Goal: Task Accomplishment & Management: Complete application form

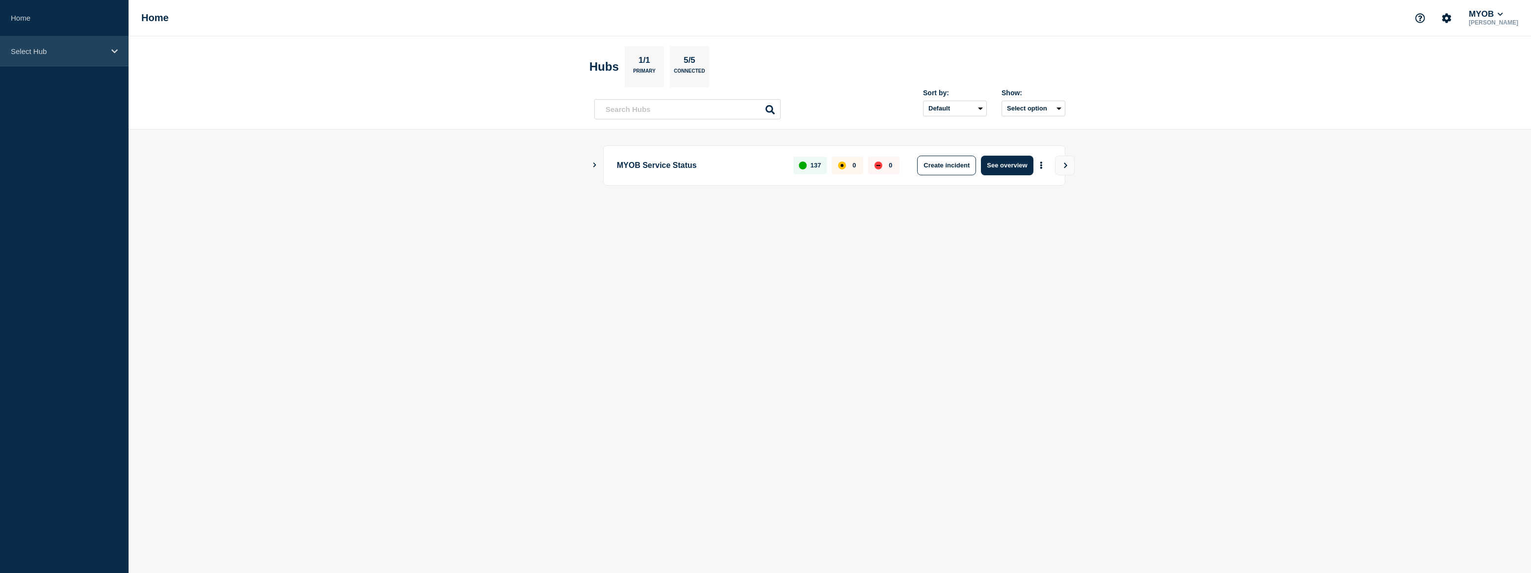
click at [96, 50] on p "Select Hub" at bounding box center [58, 51] width 94 height 8
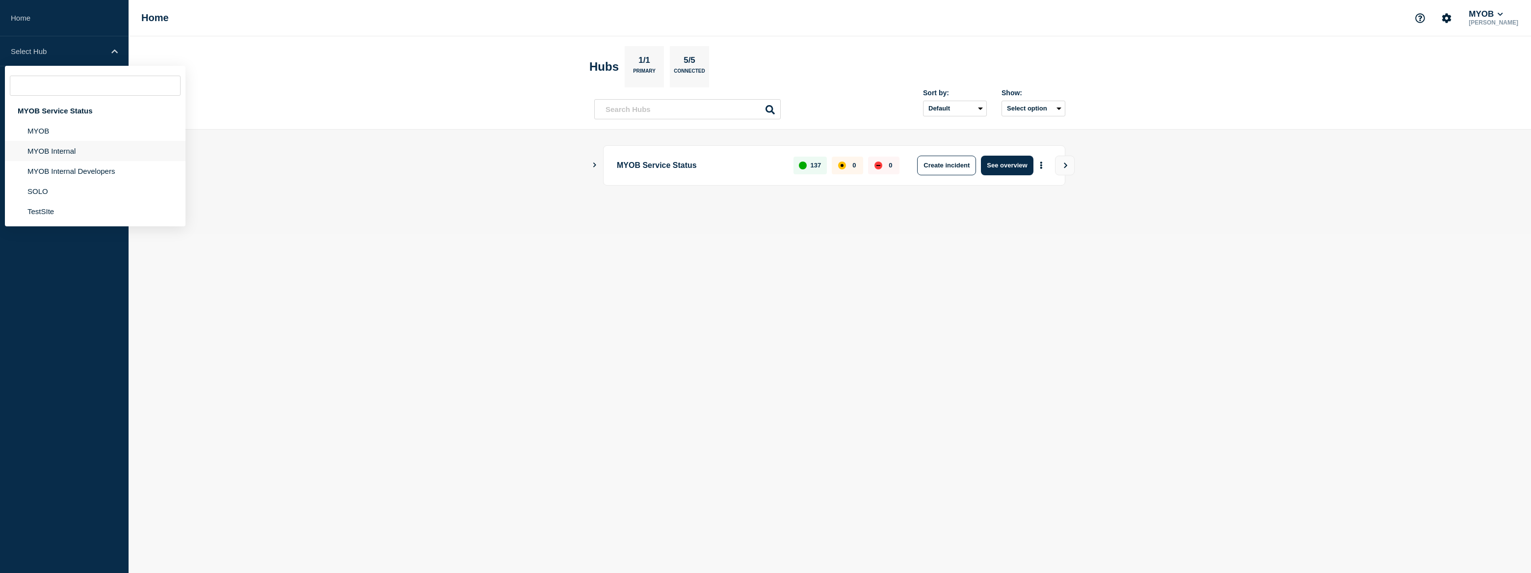
click at [81, 161] on li "MYOB Internal" at bounding box center [95, 171] width 181 height 20
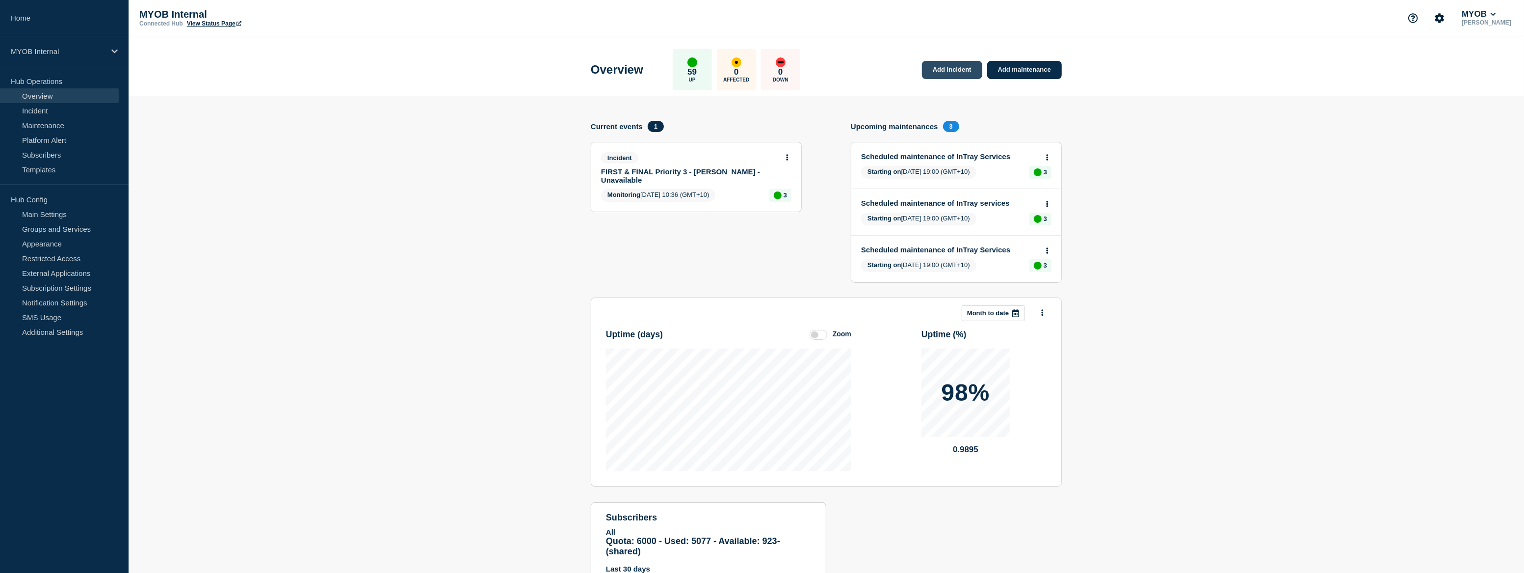
click at [961, 70] on link "Add incident" at bounding box center [952, 70] width 60 height 18
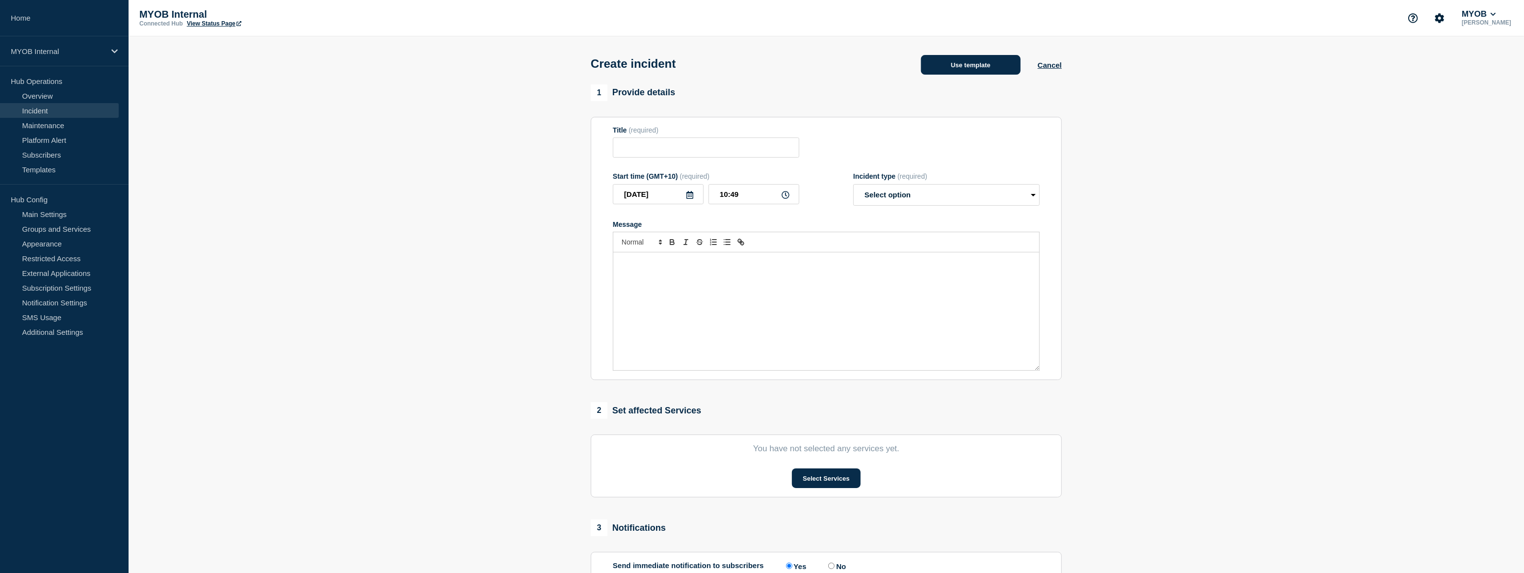
click at [991, 64] on button "Use template" at bounding box center [971, 65] width 100 height 20
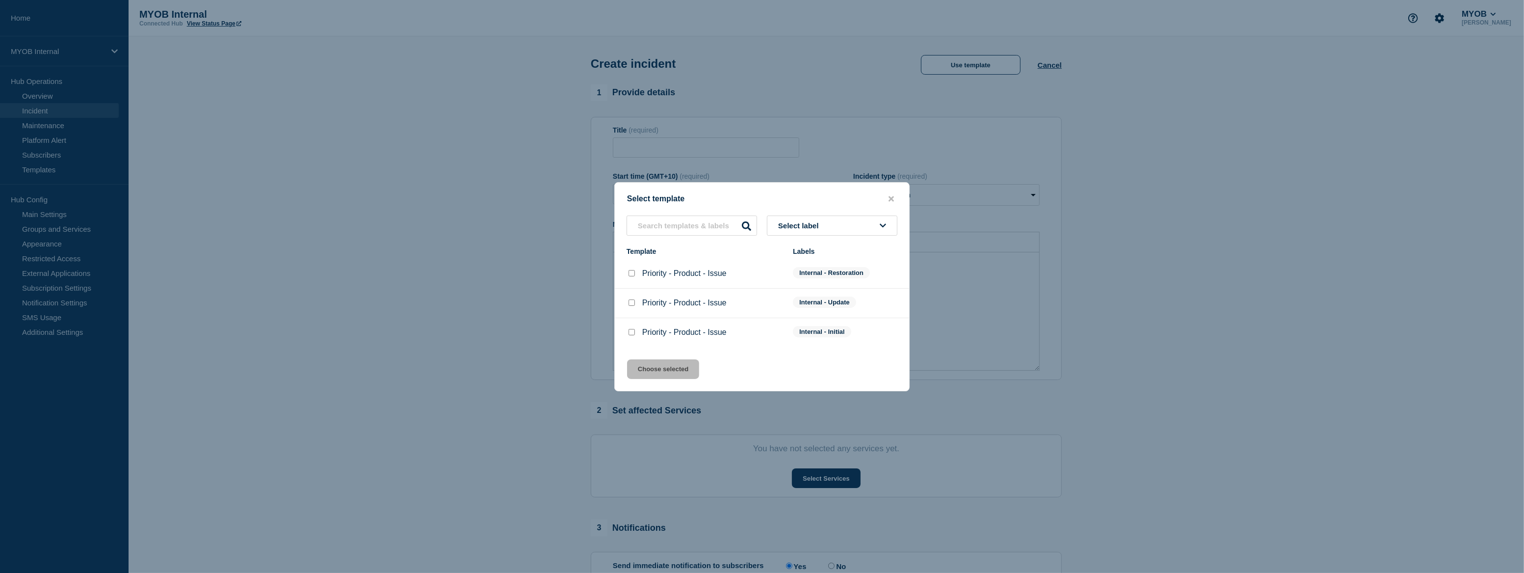
click at [631, 333] on input "Priority - Product - Issue checkbox" at bounding box center [632, 332] width 6 height 6
checkbox input "true"
click at [675, 368] on button "Choose selected" at bounding box center [663, 369] width 72 height 20
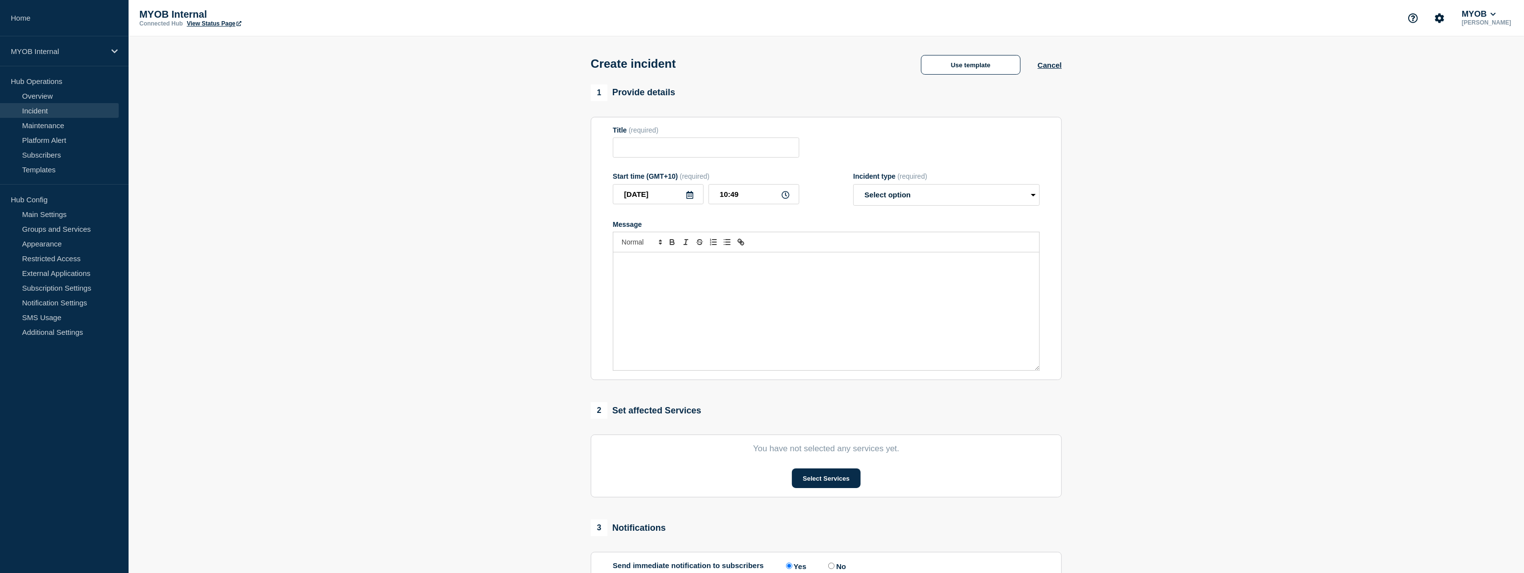
type input "Priority - Product - Issue"
select select "investigating"
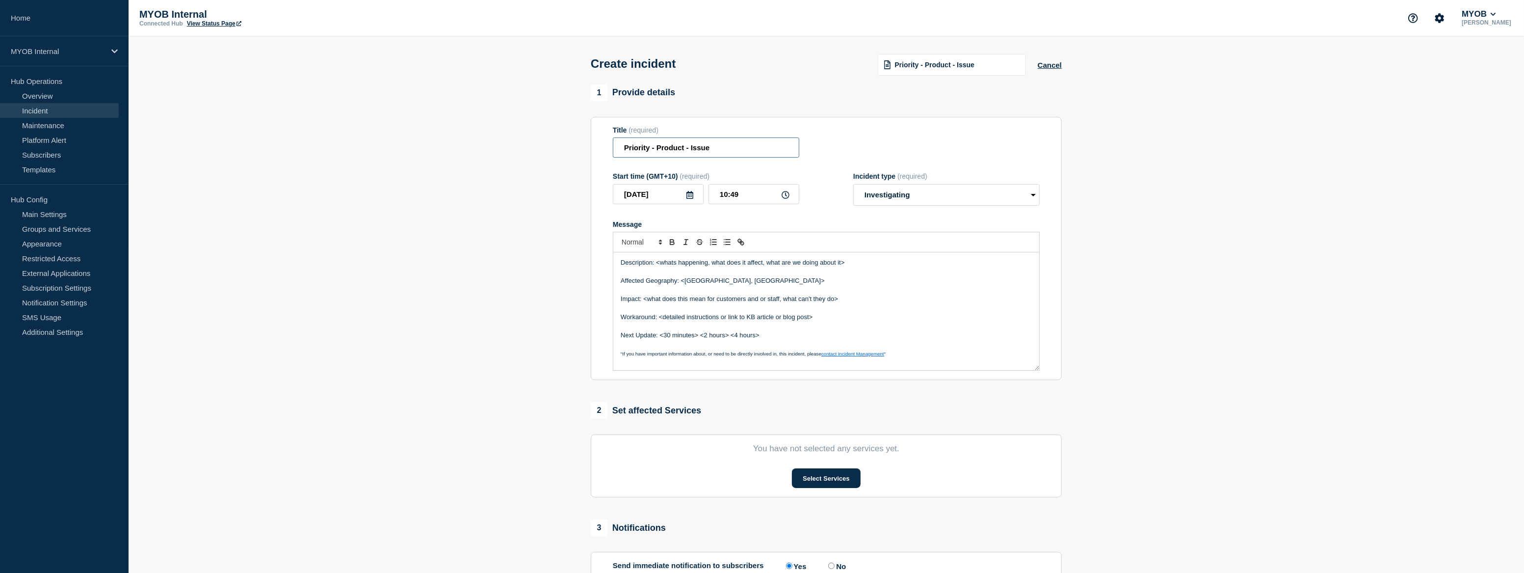
click at [649, 150] on input "Priority - Product - Issue" at bounding box center [706, 147] width 187 height 20
click at [670, 155] on input "Priority 3 - Product - Issue" at bounding box center [706, 147] width 187 height 20
click at [702, 149] on input "Priority 3 - Billing - Issue" at bounding box center [706, 147] width 187 height 20
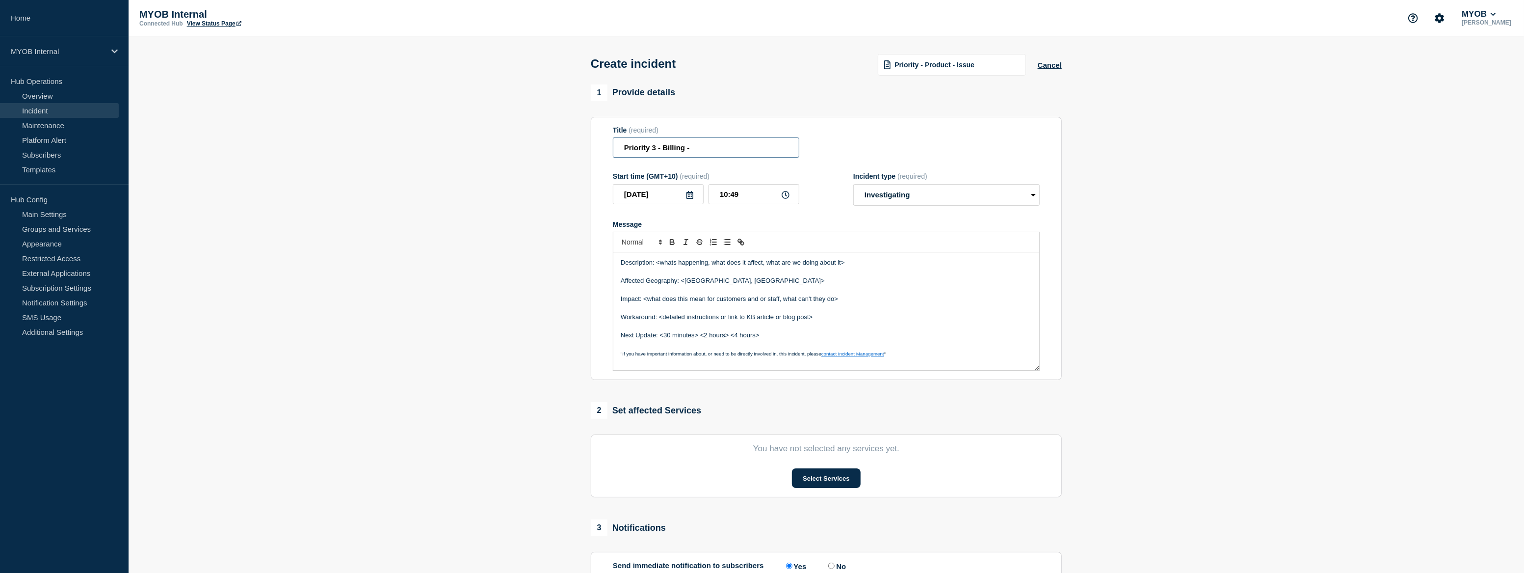
click at [707, 148] on input "Priority 3 - Billing -" at bounding box center [706, 147] width 187 height 20
type input "Priority 3 - Billing - Some customers were doubled charged"
click at [863, 267] on p "Description: <whats happening, what does it affect, what are we doing about it>" at bounding box center [826, 262] width 411 height 9
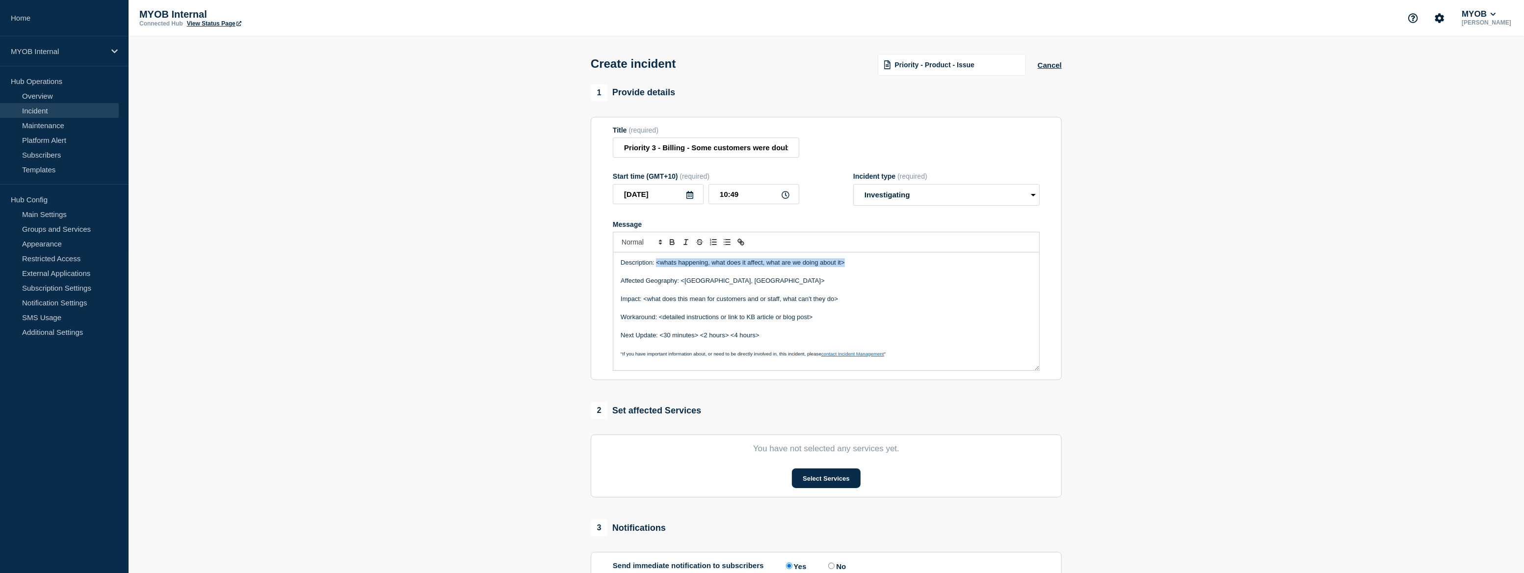
drag, startPoint x: 833, startPoint y: 267, endPoint x: 657, endPoint y: 266, distance: 176.2
click at [657, 266] on p "Description: <whats happening, what does it affect, what are we doing about it>" at bounding box center [826, 262] width 411 height 9
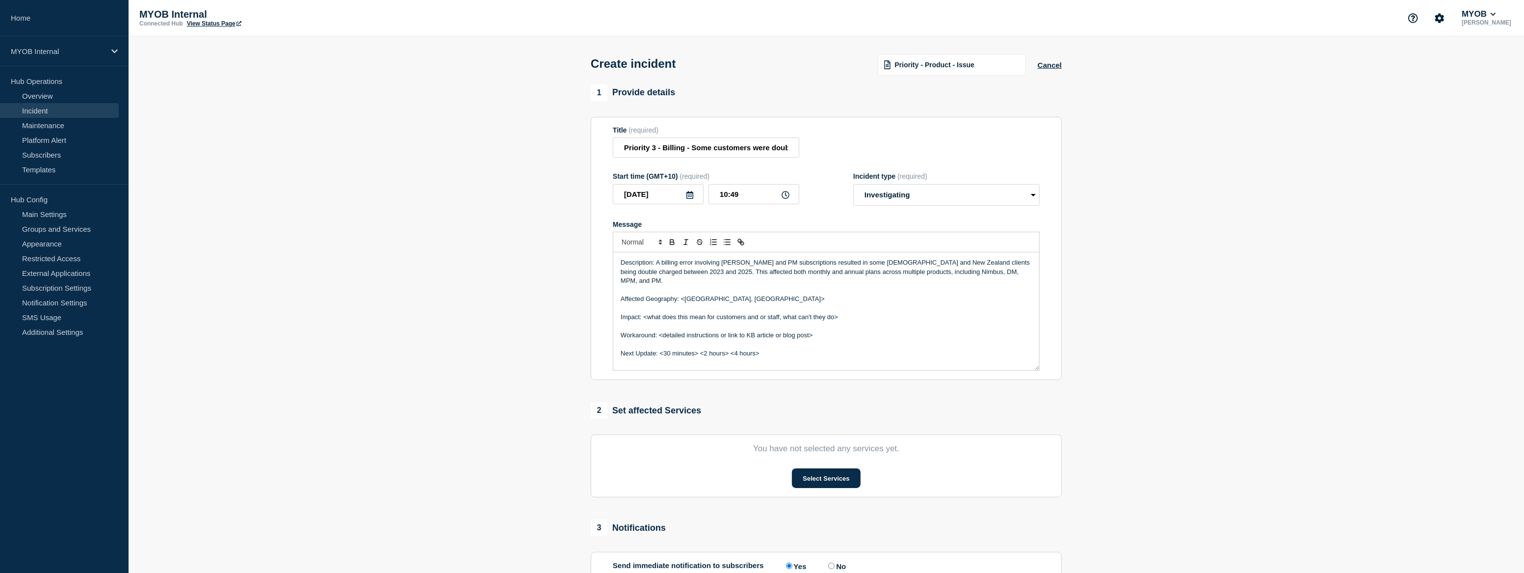
click at [683, 265] on p "Description: A billing error involving [PERSON_NAME] and PM subscriptions resul…" at bounding box center [826, 271] width 411 height 27
click at [715, 294] on p "Affected Geography: <[GEOGRAPHIC_DATA], [GEOGRAPHIC_DATA]>" at bounding box center [826, 298] width 411 height 9
click at [759, 294] on p "Affected Geography: <Australia & [GEOGRAPHIC_DATA]>" at bounding box center [826, 298] width 411 height 9
click at [685, 294] on p "Affected Geography: <Australia & [GEOGRAPHIC_DATA]" at bounding box center [826, 298] width 411 height 9
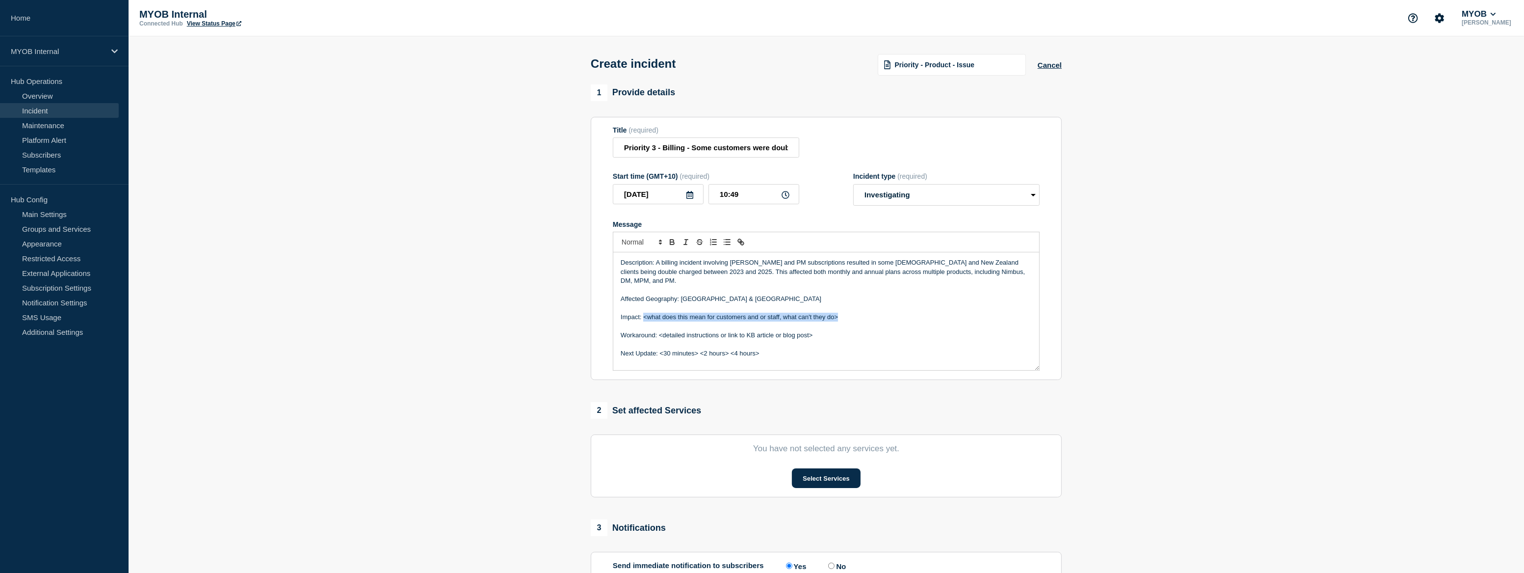
drag, startPoint x: 843, startPoint y: 310, endPoint x: 644, endPoint y: 313, distance: 198.8
click at [644, 313] on p "Impact: <what does this mean for customers and or staff, what can't they do>" at bounding box center [826, 317] width 411 height 9
click at [688, 313] on p "Impact: Cohort of" at bounding box center [826, 317] width 411 height 9
drag, startPoint x: 821, startPoint y: 329, endPoint x: 663, endPoint y: 329, distance: 158.0
click at [663, 331] on p "Workaround: <detailed instructions or link to KB article or blog post>" at bounding box center [826, 335] width 411 height 9
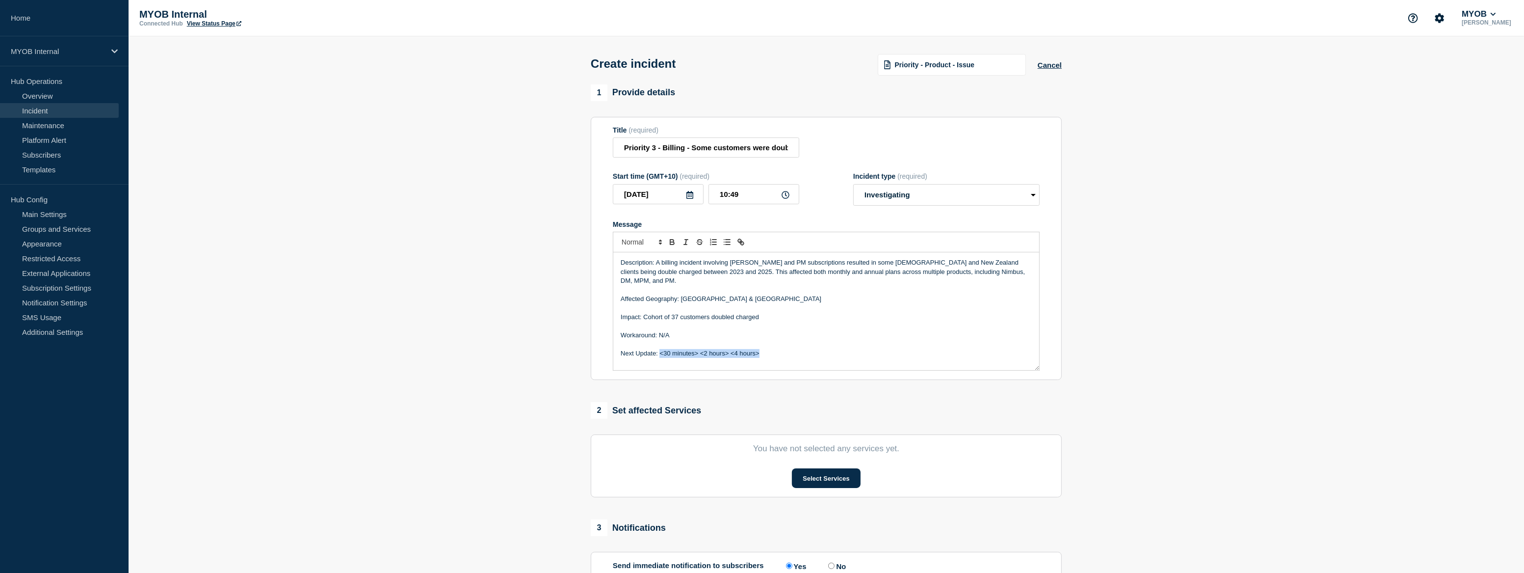
drag, startPoint x: 768, startPoint y: 346, endPoint x: 659, endPoint y: 348, distance: 108.5
click at [659, 349] on p "Next Update: <30 minutes> <2 hours> <4 hours>" at bounding box center [826, 353] width 411 height 9
click at [1025, 275] on p "Description: A billing incident involving [PERSON_NAME] and PM subscriptions re…" at bounding box center [826, 271] width 411 height 27
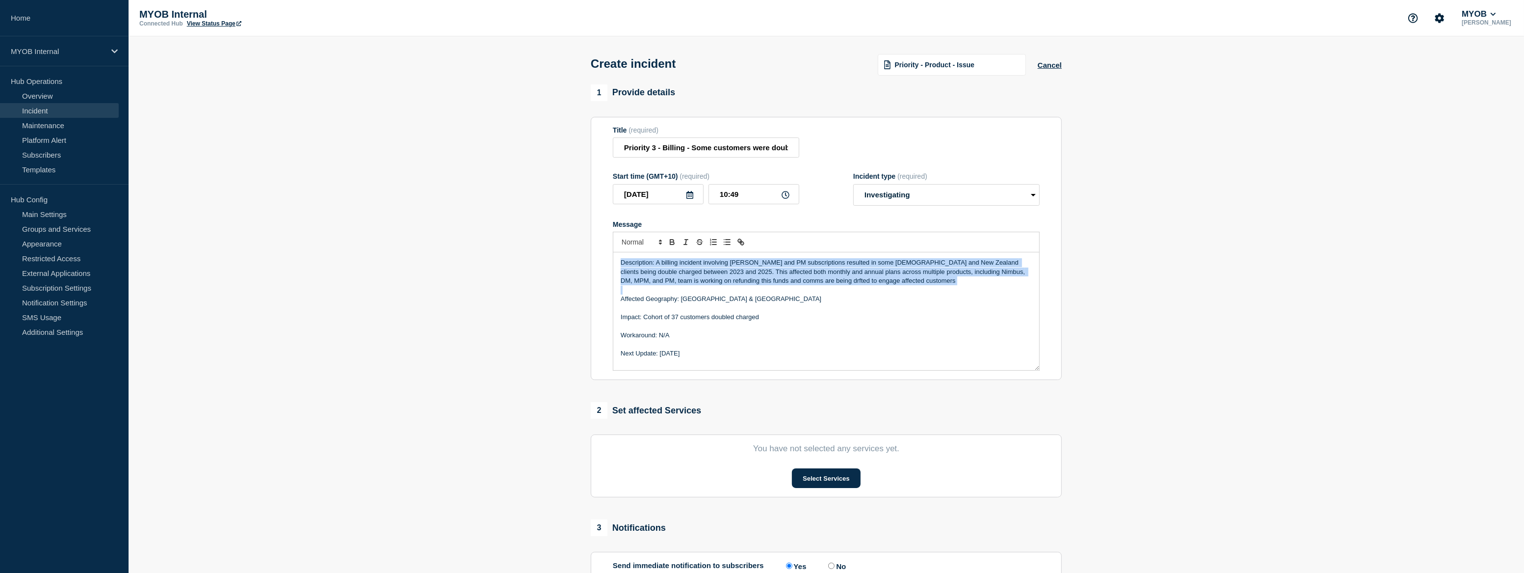
drag, startPoint x: 916, startPoint y: 290, endPoint x: 605, endPoint y: 266, distance: 312.6
click at [605, 266] on section "Title (required) Priority 3 - Billing - Some customers were doubled charged Sta…" at bounding box center [826, 249] width 471 height 264
copy p "Description: A billing incident involving [PERSON_NAME] and PM subscriptions re…"
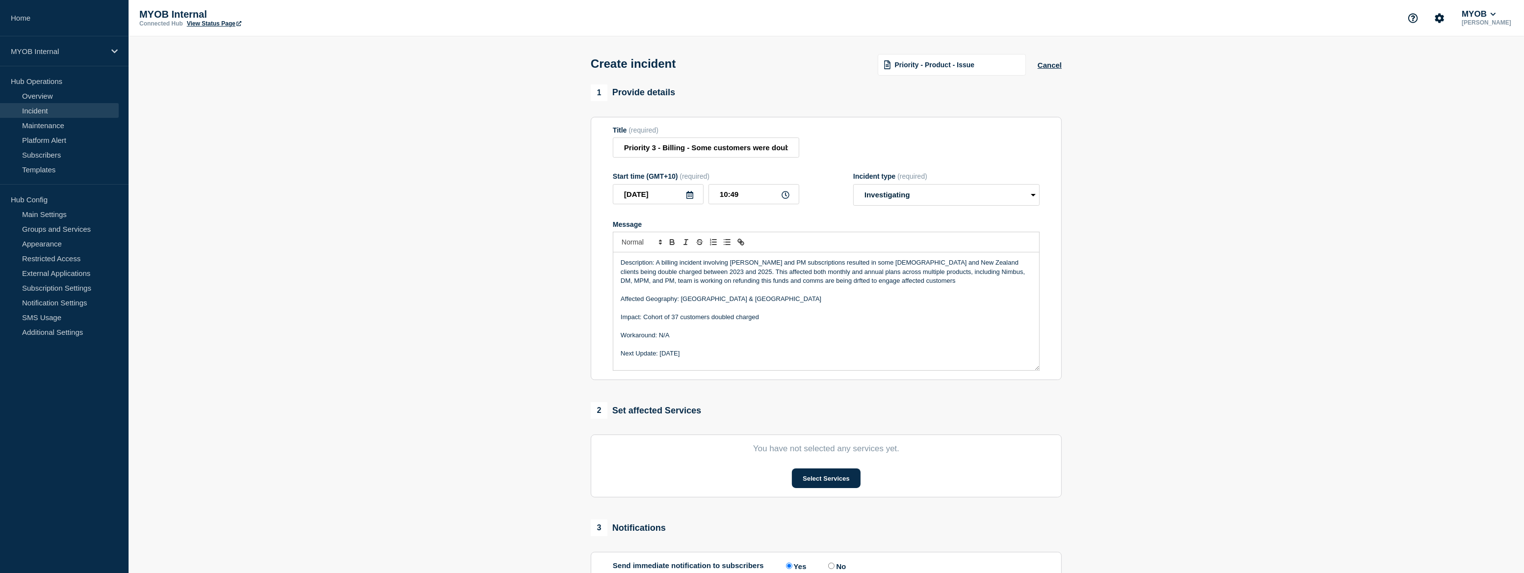
click at [691, 252] on div at bounding box center [826, 242] width 427 height 21
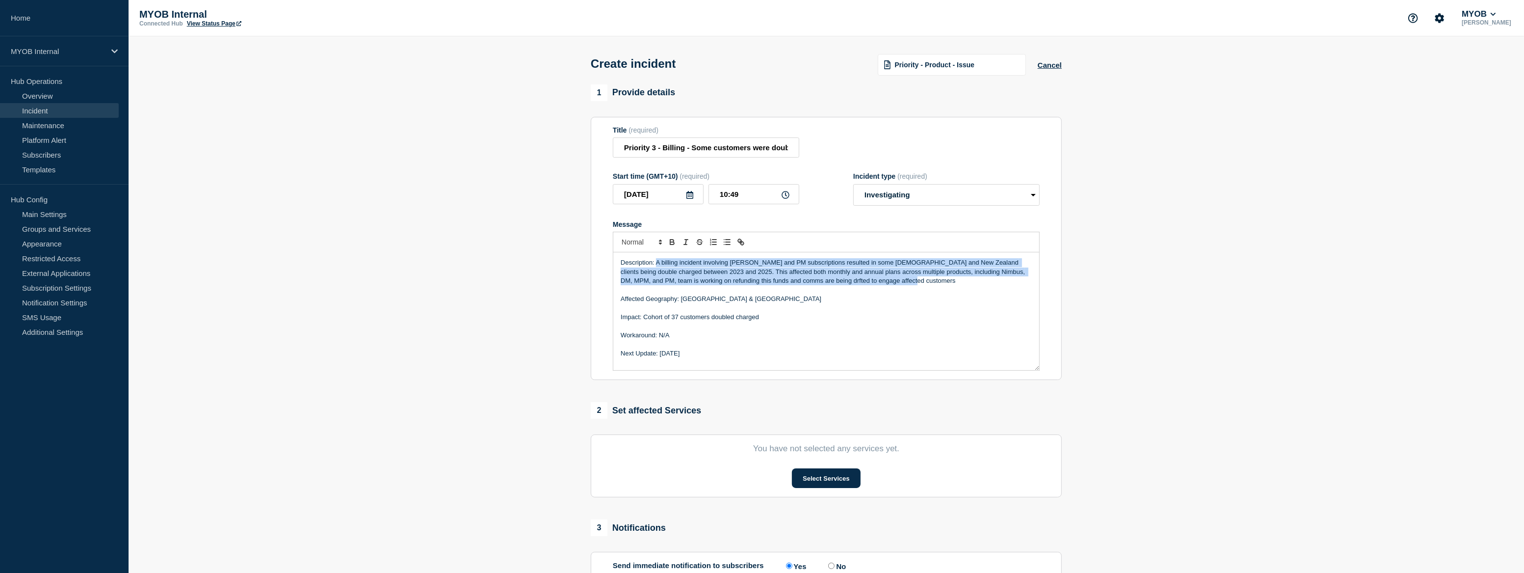
drag, startPoint x: 911, startPoint y: 285, endPoint x: 656, endPoint y: 266, distance: 256.4
click at [656, 266] on p "Description: A billing incident involving [PERSON_NAME] and PM subscriptions re…" at bounding box center [826, 271] width 411 height 27
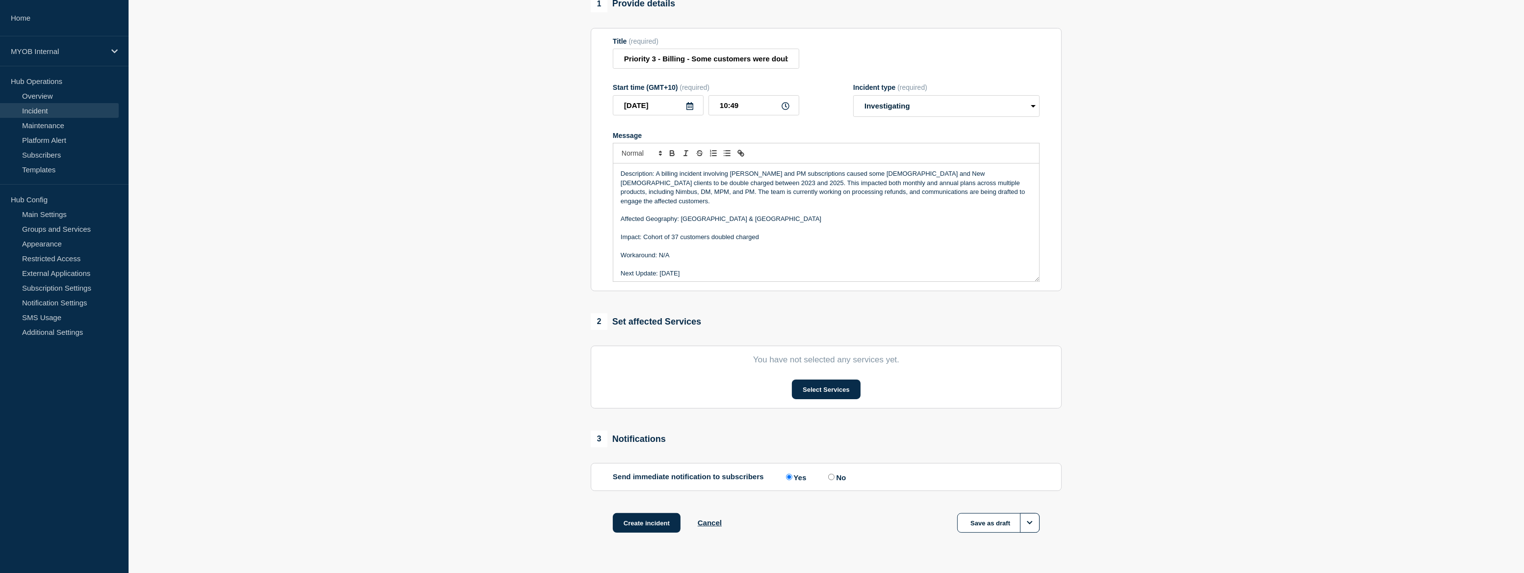
drag, startPoint x: 715, startPoint y: 255, endPoint x: 609, endPoint y: 158, distance: 144.1
click at [609, 158] on section "Title (required) Priority 3 - Billing - Some customers were doubled charged Sta…" at bounding box center [826, 160] width 471 height 264
copy div "Description: A billing incident involving [PERSON_NAME] and PM subscriptions ca…"
click at [751, 251] on p "Workaround: N/A" at bounding box center [826, 255] width 411 height 9
drag, startPoint x: 707, startPoint y: 256, endPoint x: 608, endPoint y: 149, distance: 145.5
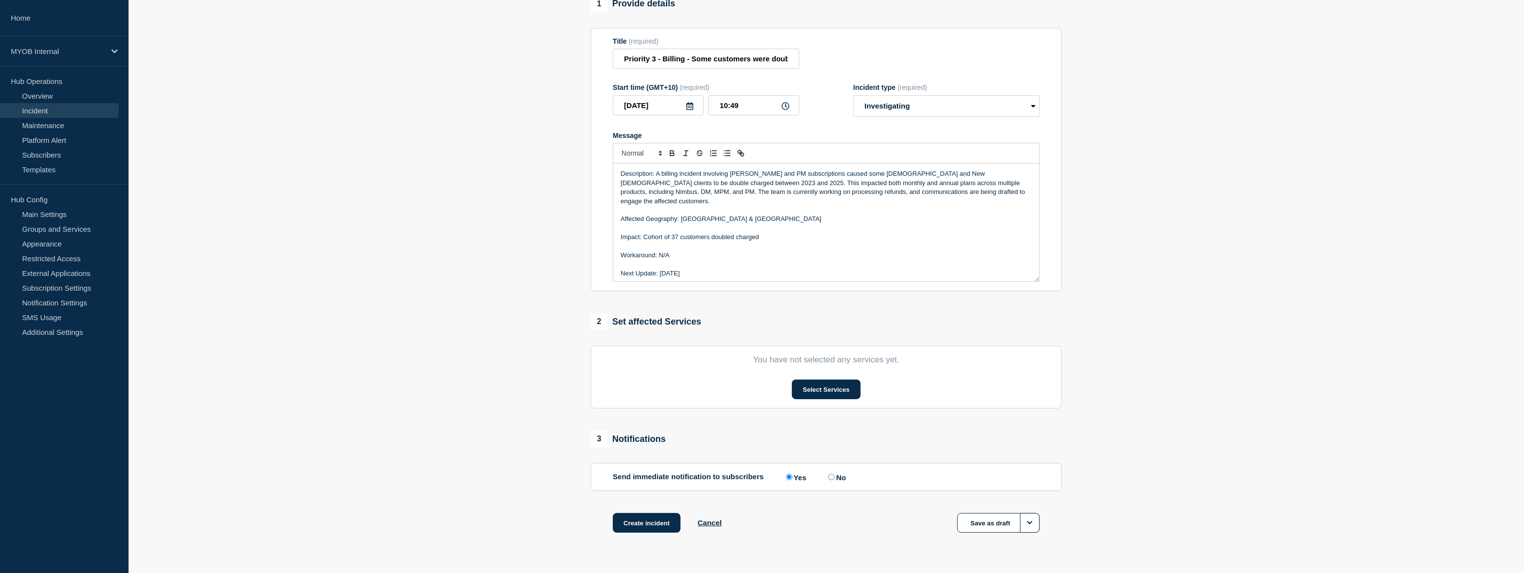
click at [608, 149] on section "Title (required) Priority 3 - Billing - Some customers were doubled charged Sta…" at bounding box center [826, 160] width 471 height 264
click at [818, 391] on button "Select Services" at bounding box center [826, 389] width 68 height 20
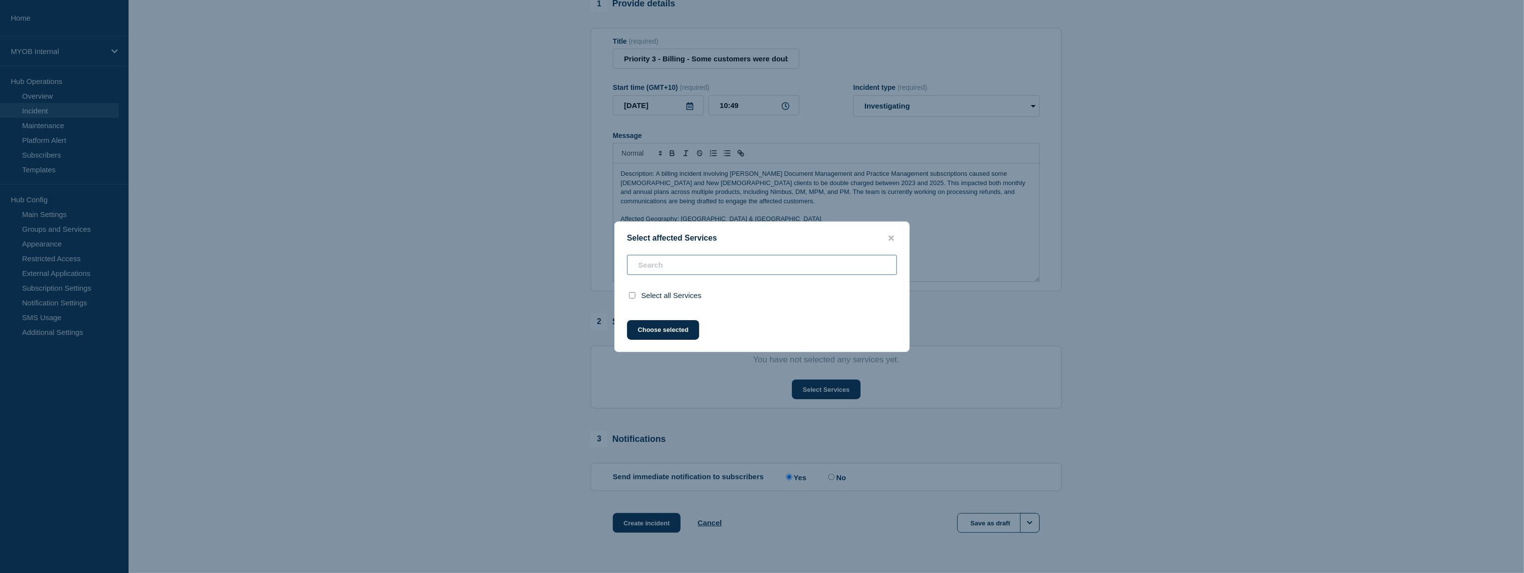
click at [658, 259] on div "Select all Services" at bounding box center [762, 281] width 294 height 53
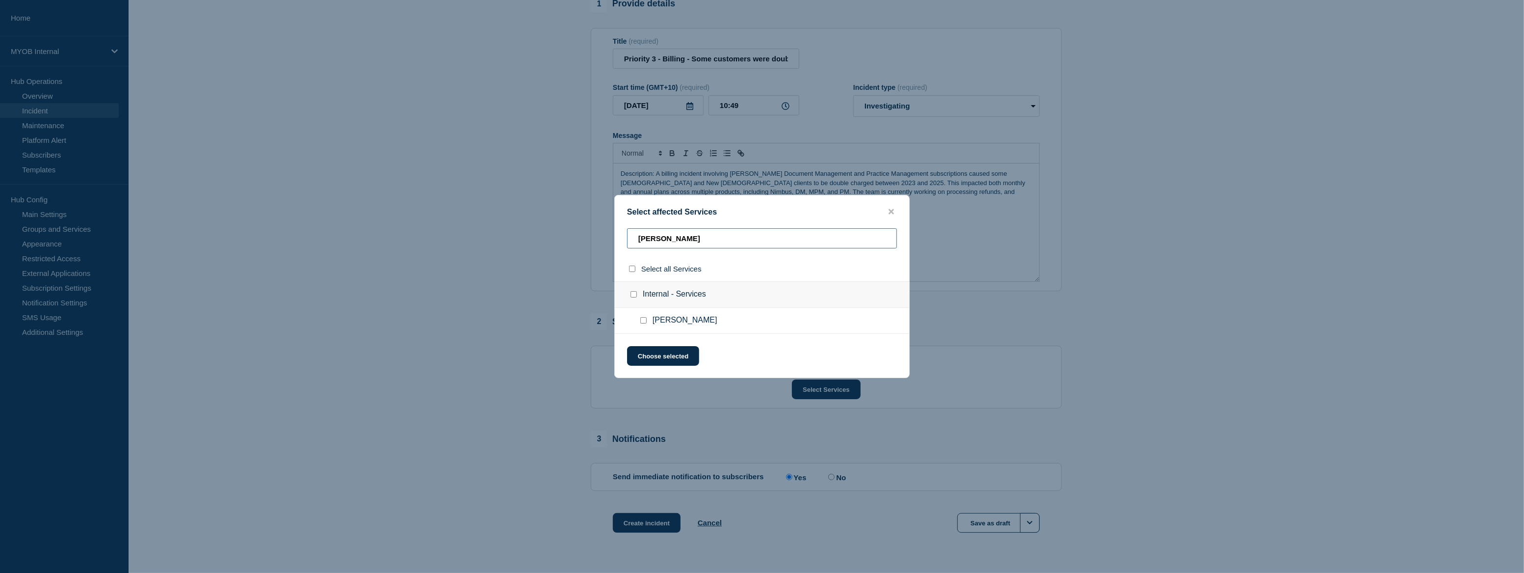
type input "[PERSON_NAME]"
click at [643, 320] on input "Archie checkbox" at bounding box center [643, 320] width 6 height 6
checkbox input "true"
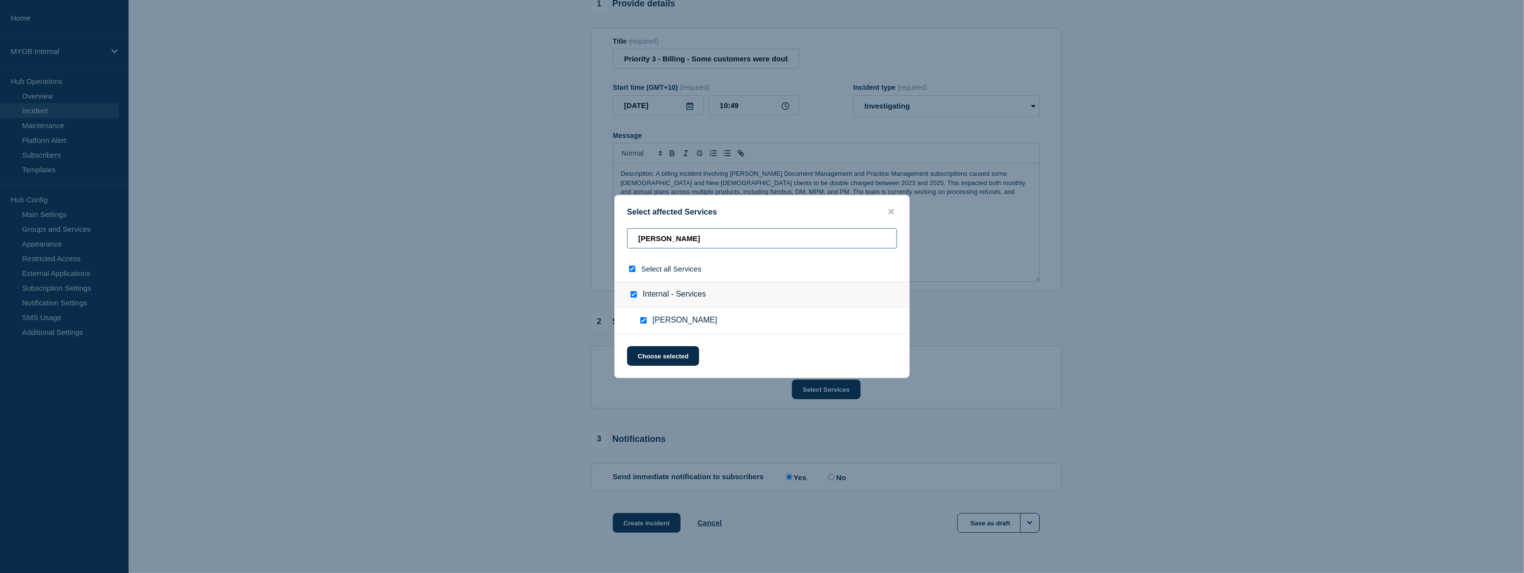
click at [667, 241] on input "[PERSON_NAME]" at bounding box center [762, 238] width 270 height 20
type input "Ar"
checkbox input "false"
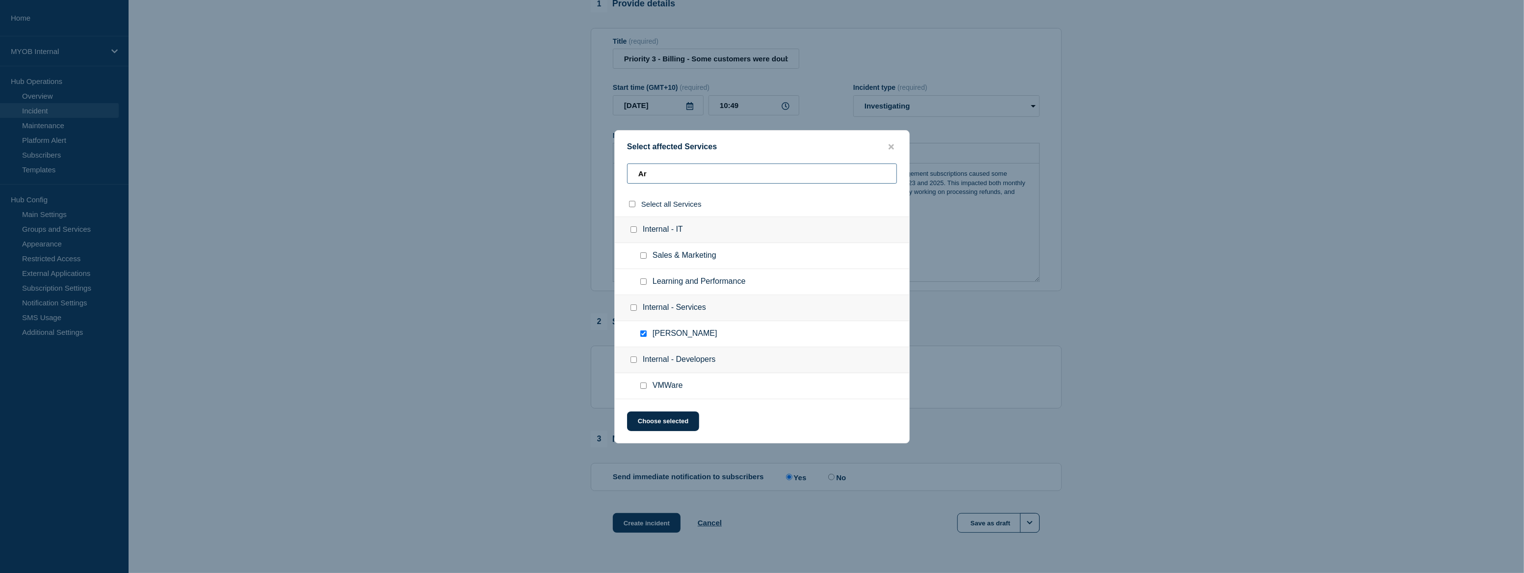
type input "A"
checkbox input "false"
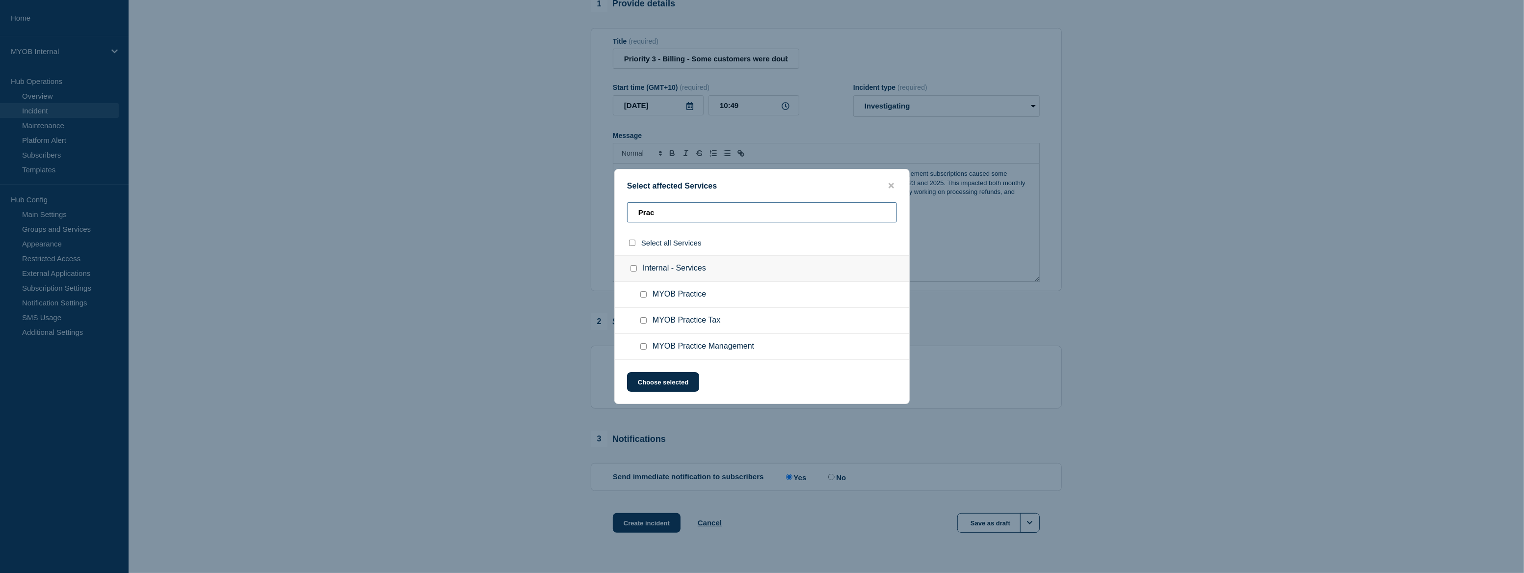
type input "Prac"
click at [642, 347] on input "MYOB Practice Management checkbox" at bounding box center [643, 346] width 6 height 6
checkbox input "true"
click at [675, 210] on input "Prac" at bounding box center [762, 212] width 270 height 20
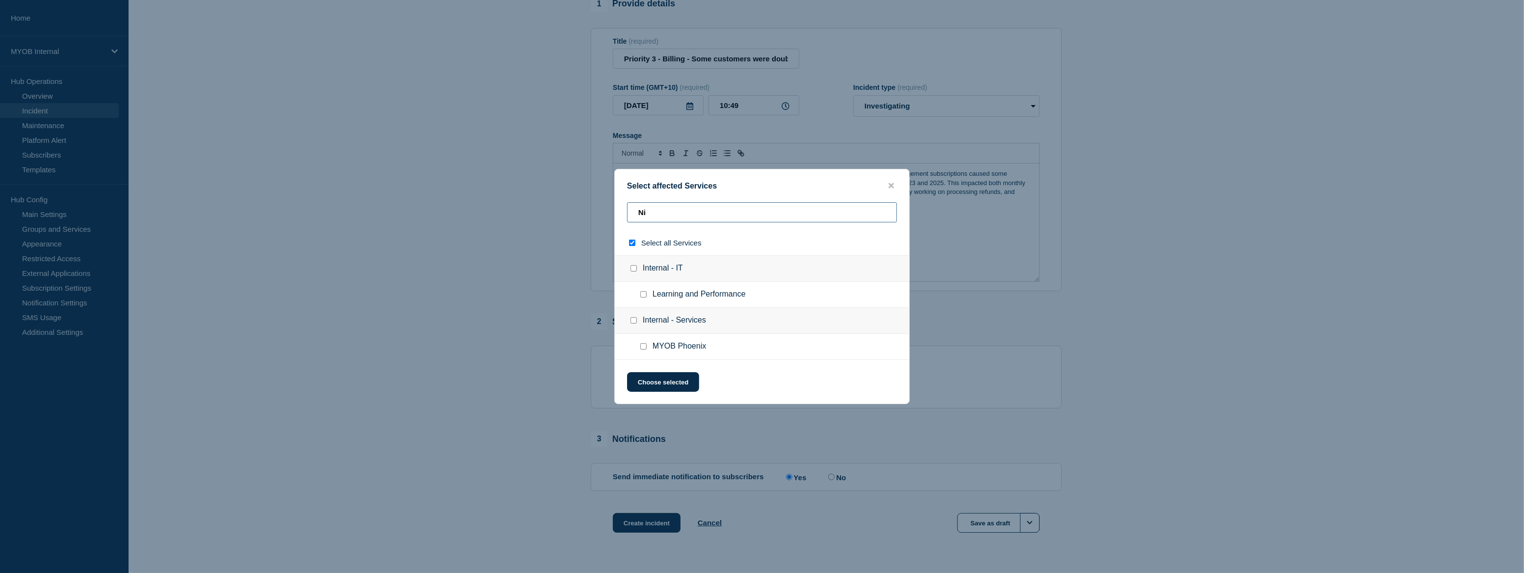
type input "Nim"
checkbox input "true"
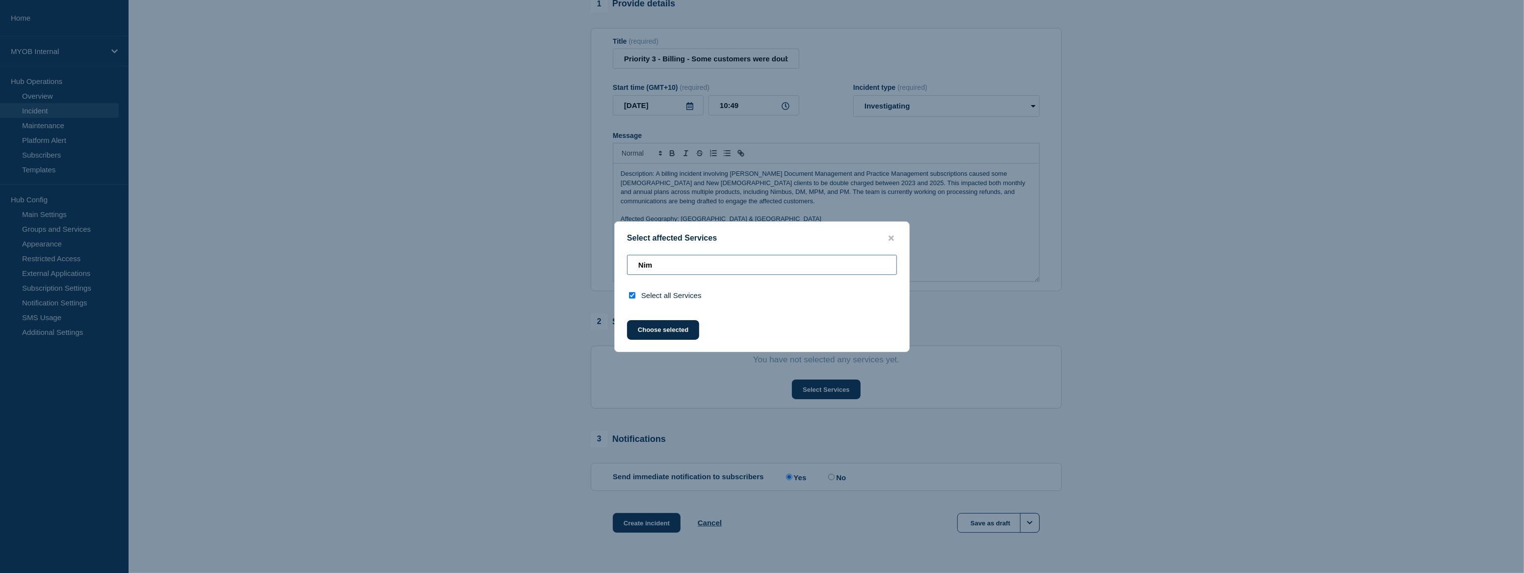
type input "Ni"
checkbox input "false"
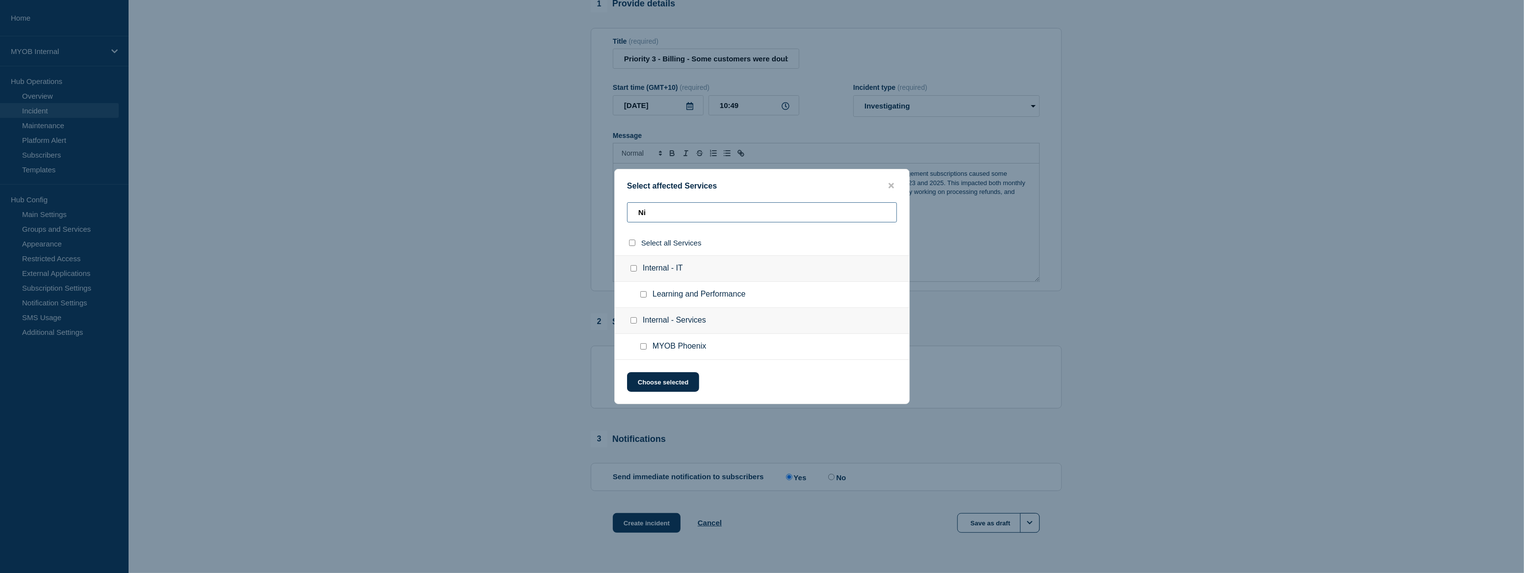
type input "N"
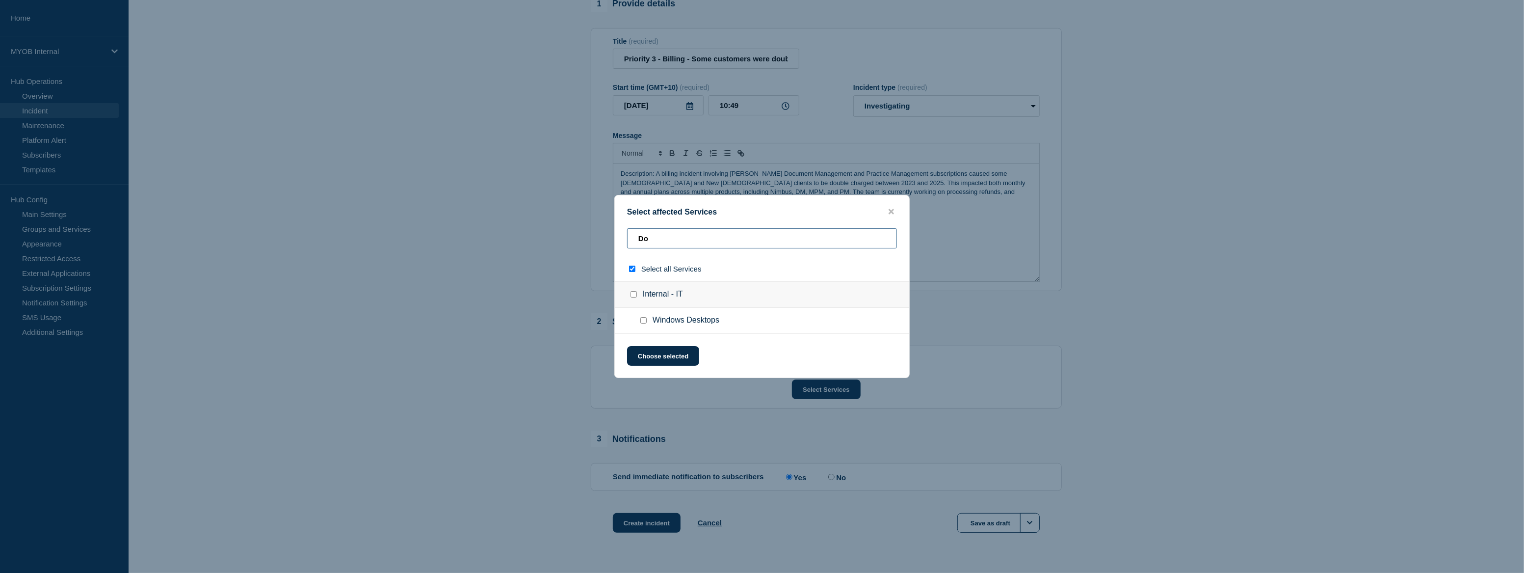
type input "Doc"
checkbox input "true"
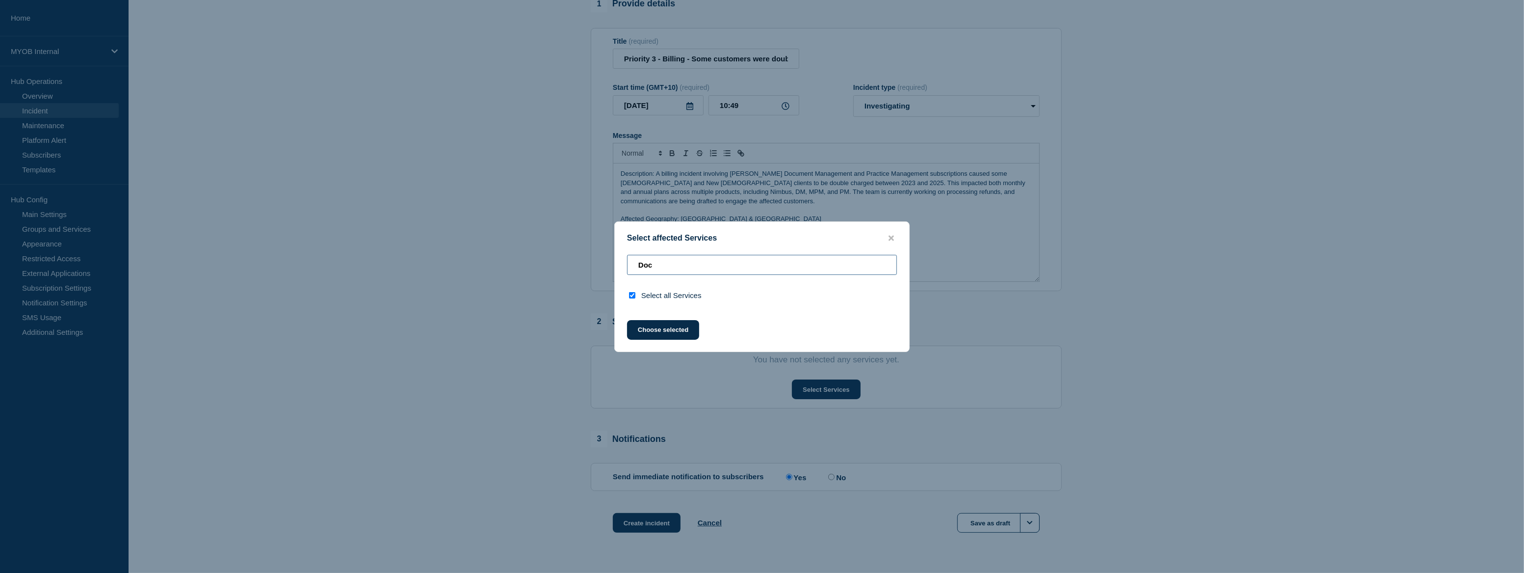
type input "Do"
checkbox input "false"
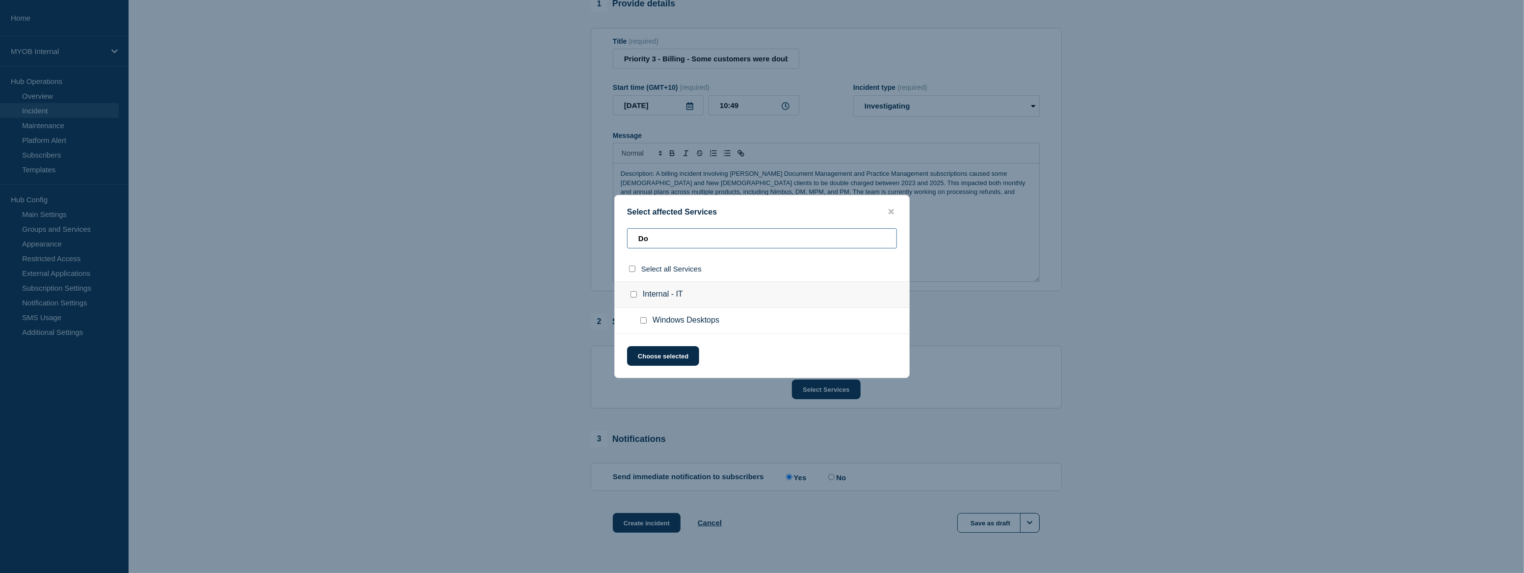
type input "D"
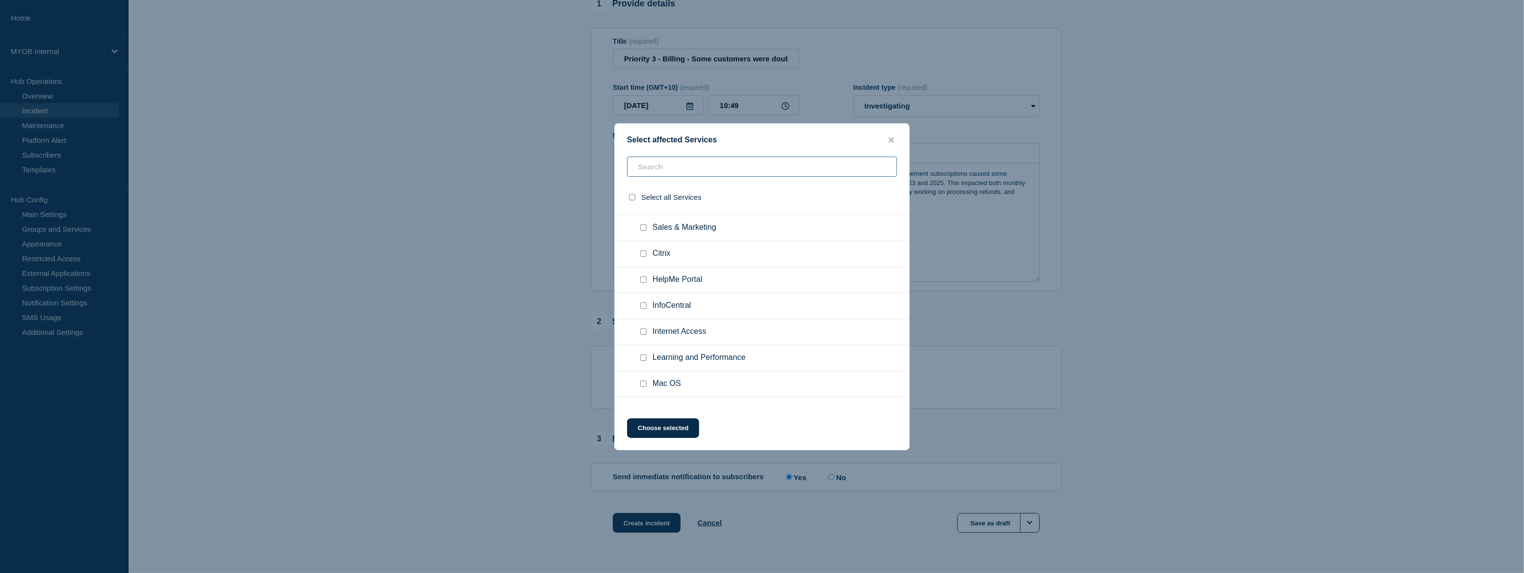
scroll to position [89, 0]
click at [677, 428] on button "Choose selected" at bounding box center [663, 428] width 72 height 20
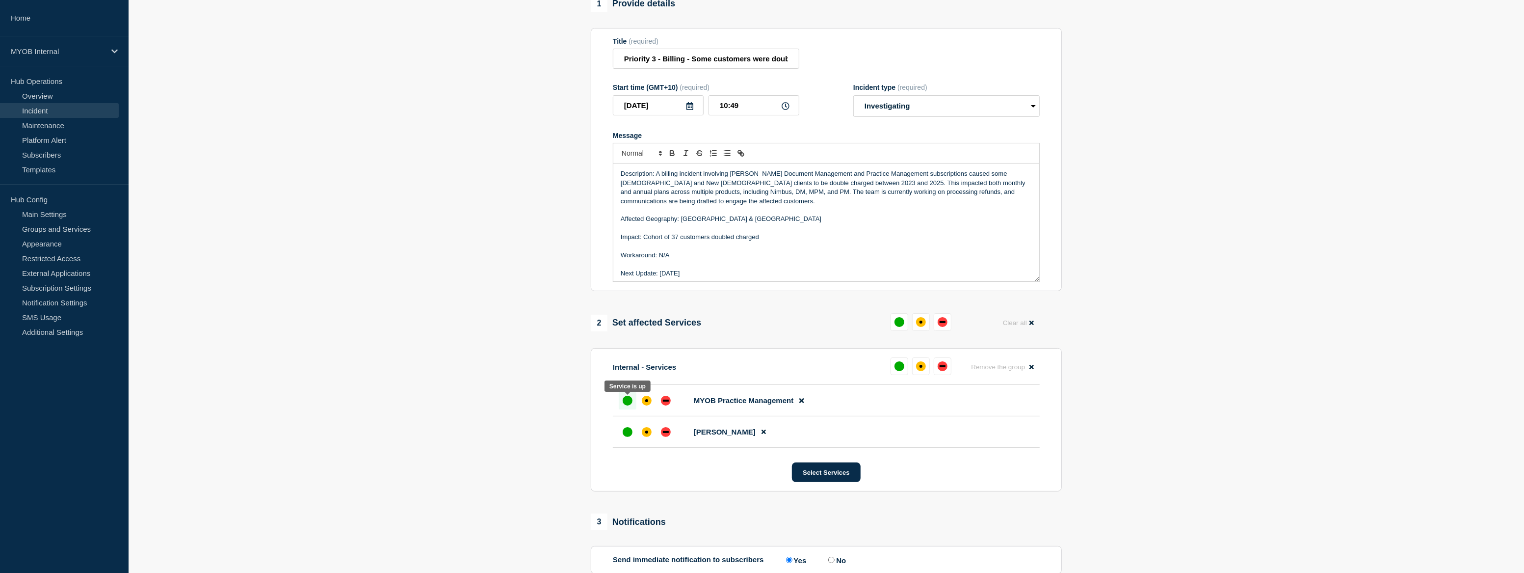
click at [631, 403] on div "up" at bounding box center [628, 401] width 10 height 10
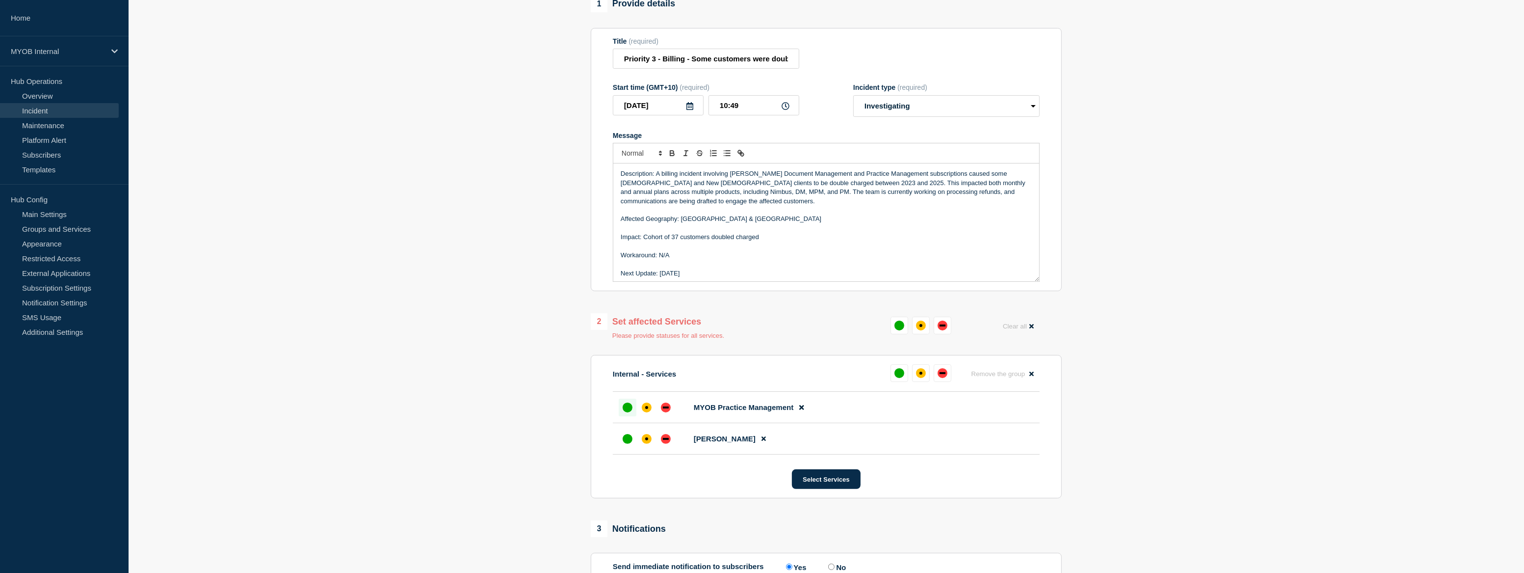
click at [631, 443] on div "up" at bounding box center [628, 439] width 10 height 10
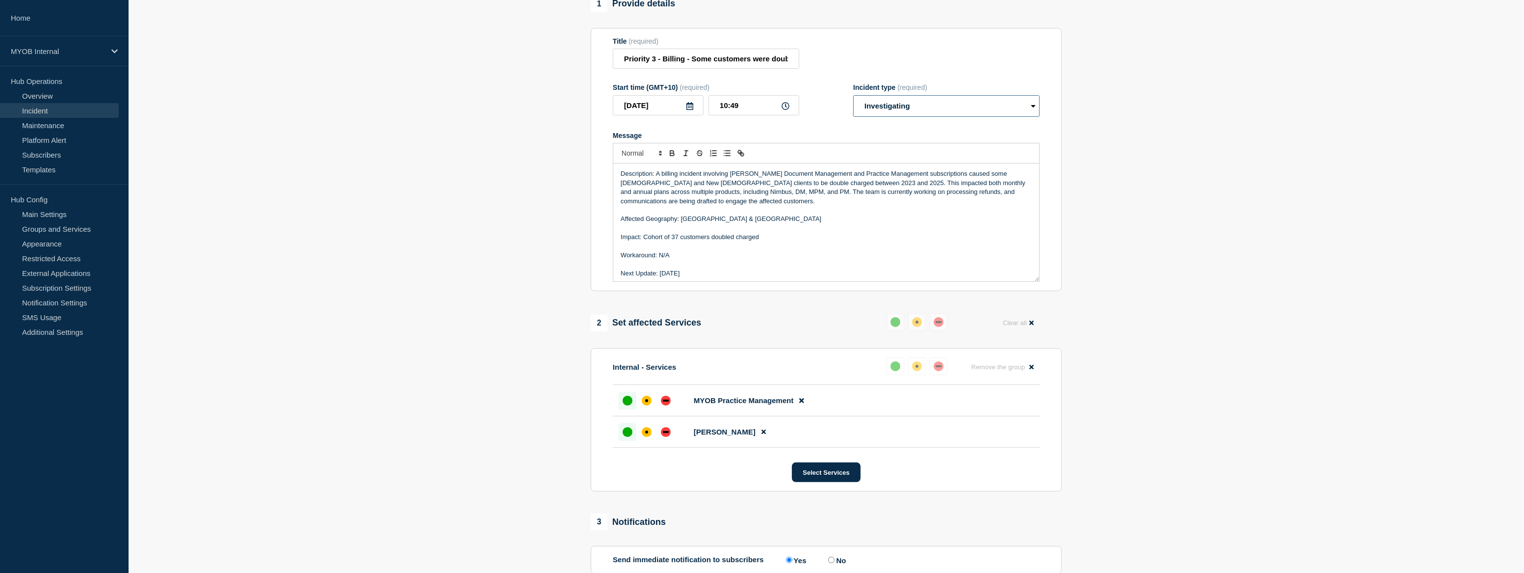
click at [960, 108] on select "Select option Investigating Identified Monitoring" at bounding box center [946, 106] width 187 height 22
select select "identified"
click at [853, 98] on select "Select option Investigating Identified Monitoring" at bounding box center [946, 106] width 187 height 22
click at [1212, 181] on section "1 Provide details Title (required) Priority 3 - Billing - Some customers were d…" at bounding box center [827, 318] width 1396 height 645
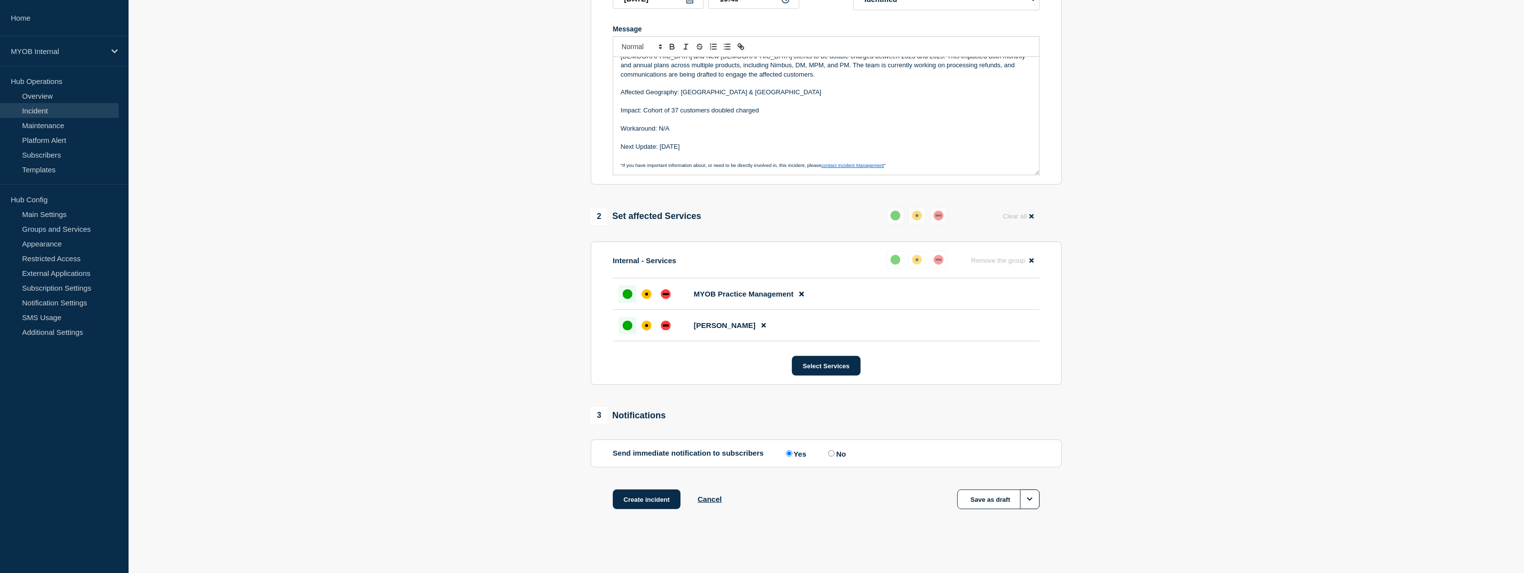
scroll to position [0, 0]
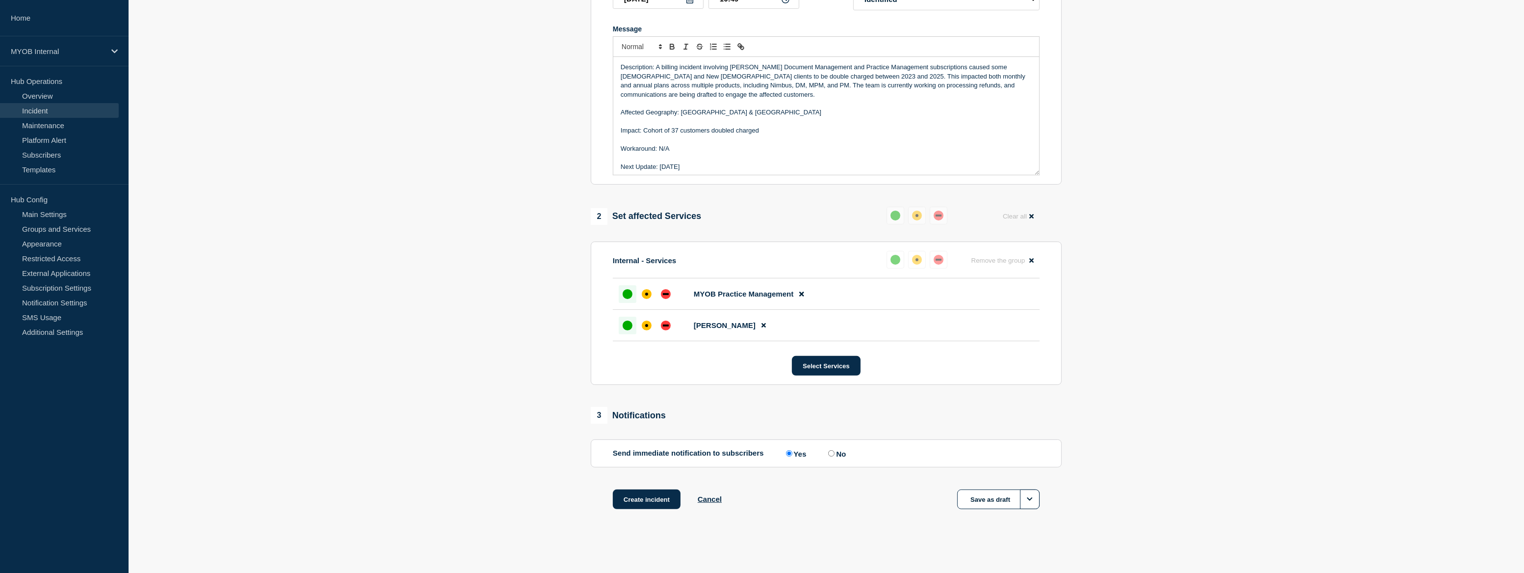
drag, startPoint x: 708, startPoint y: 146, endPoint x: 584, endPoint y: 34, distance: 167.1
click at [584, 34] on section "1 Provide details Title (required) Priority 3 - Billing - Some customers were d…" at bounding box center [827, 211] width 1396 height 645
copy div "Description: A billing incident involving [PERSON_NAME] Document Management and…"
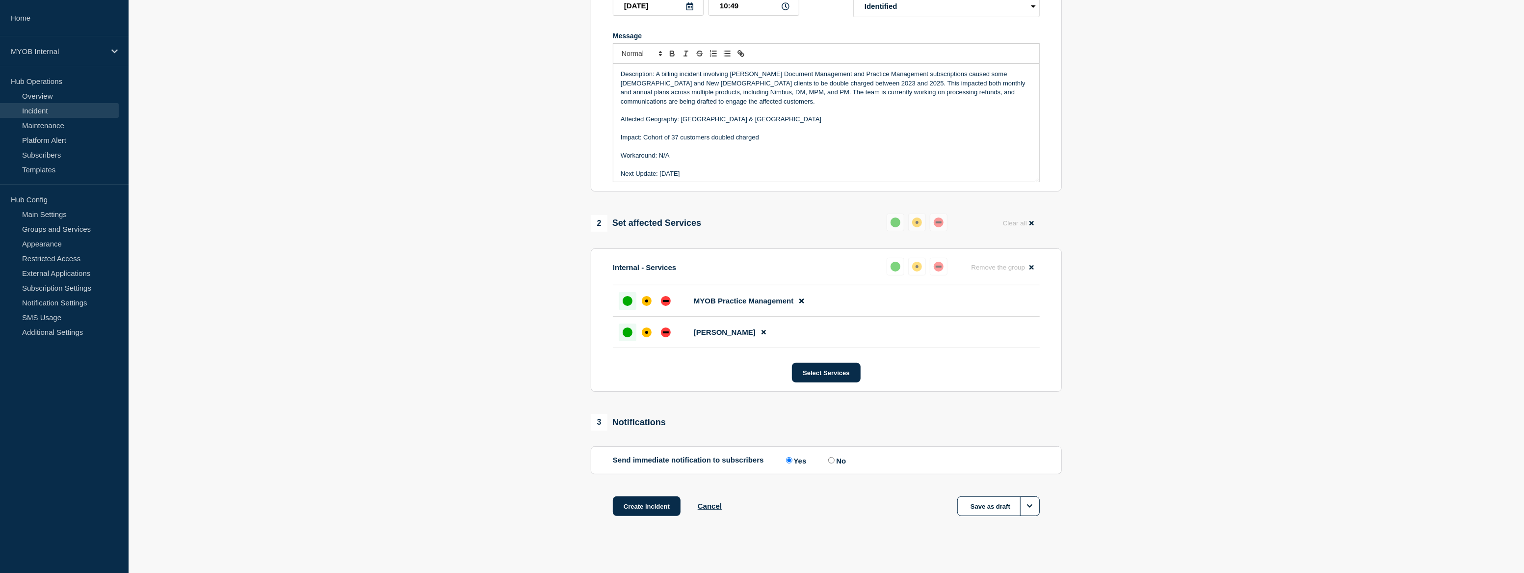
scroll to position [197, 0]
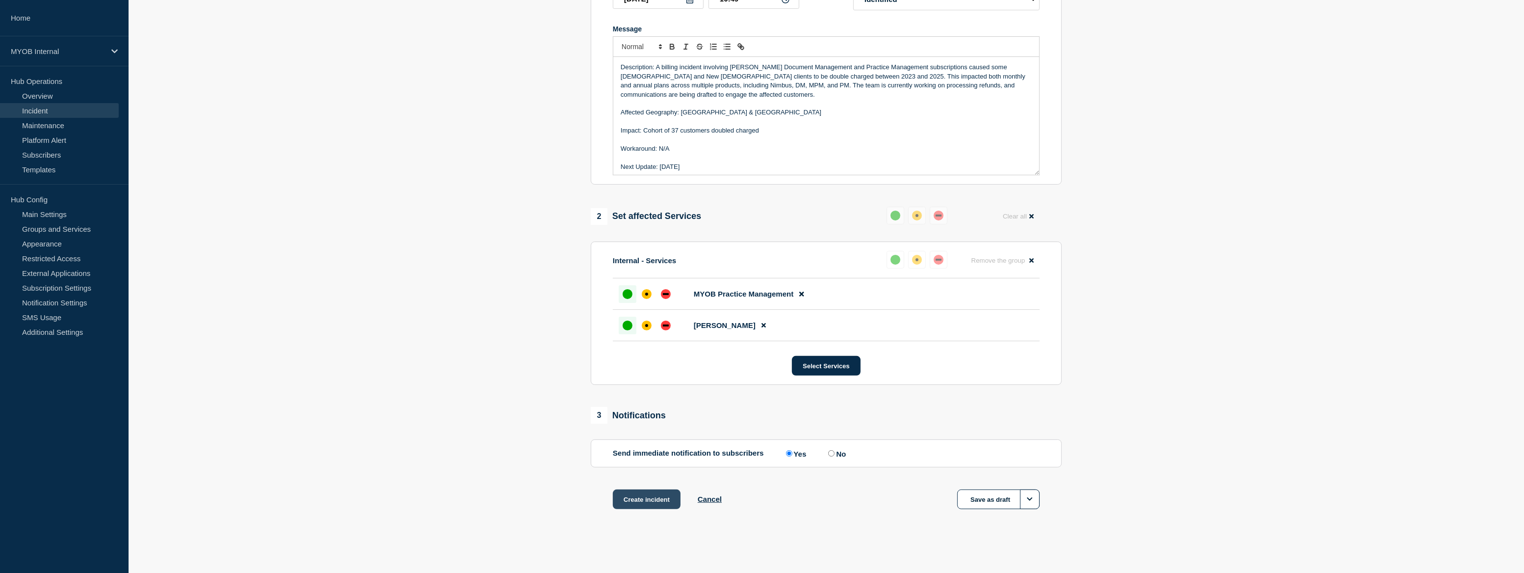
click at [660, 501] on button "Create incident" at bounding box center [647, 499] width 68 height 20
